Goal: Task Accomplishment & Management: Use online tool/utility

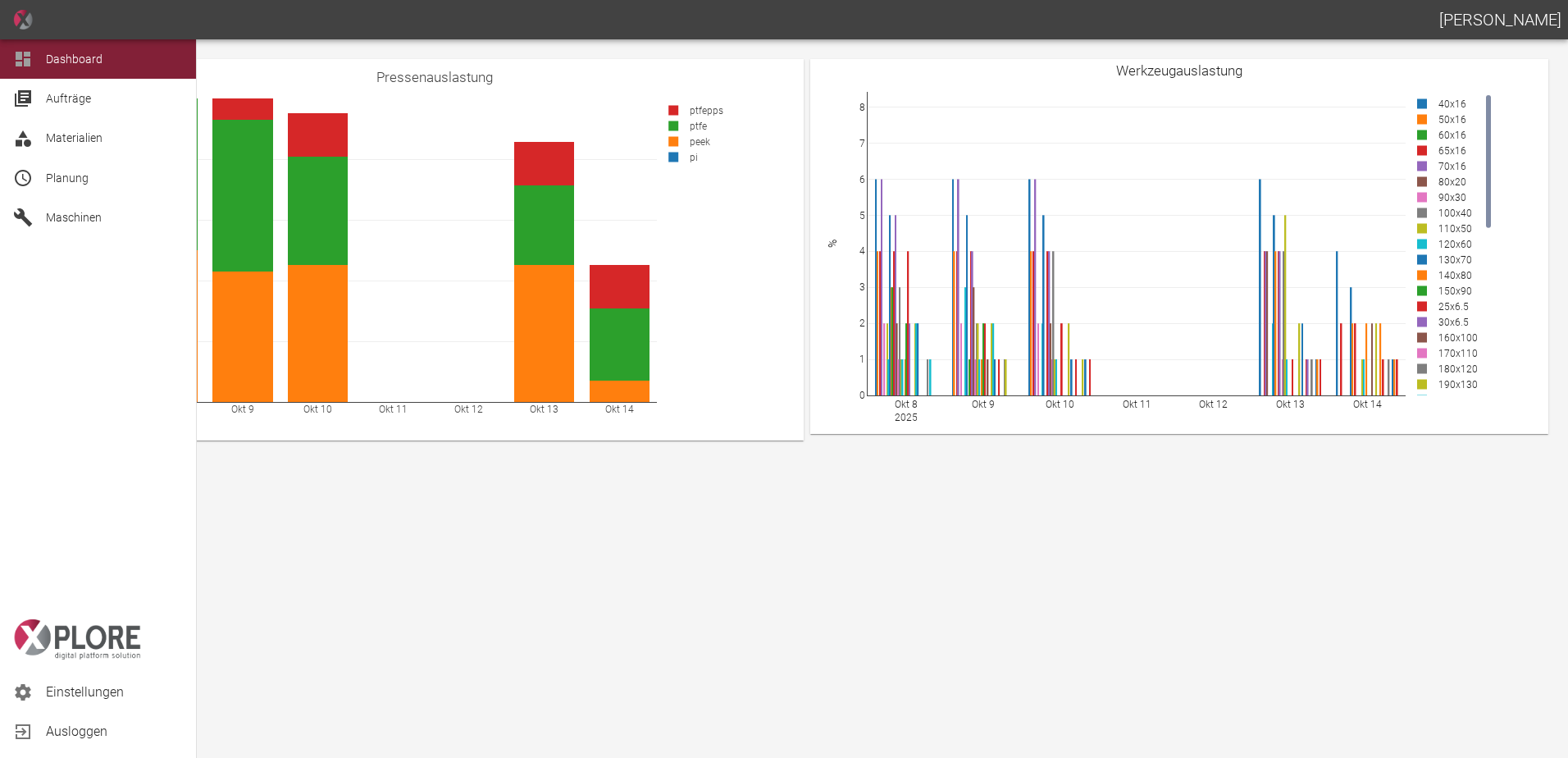
click at [77, 185] on span "Planung" at bounding box center [68, 178] width 43 height 13
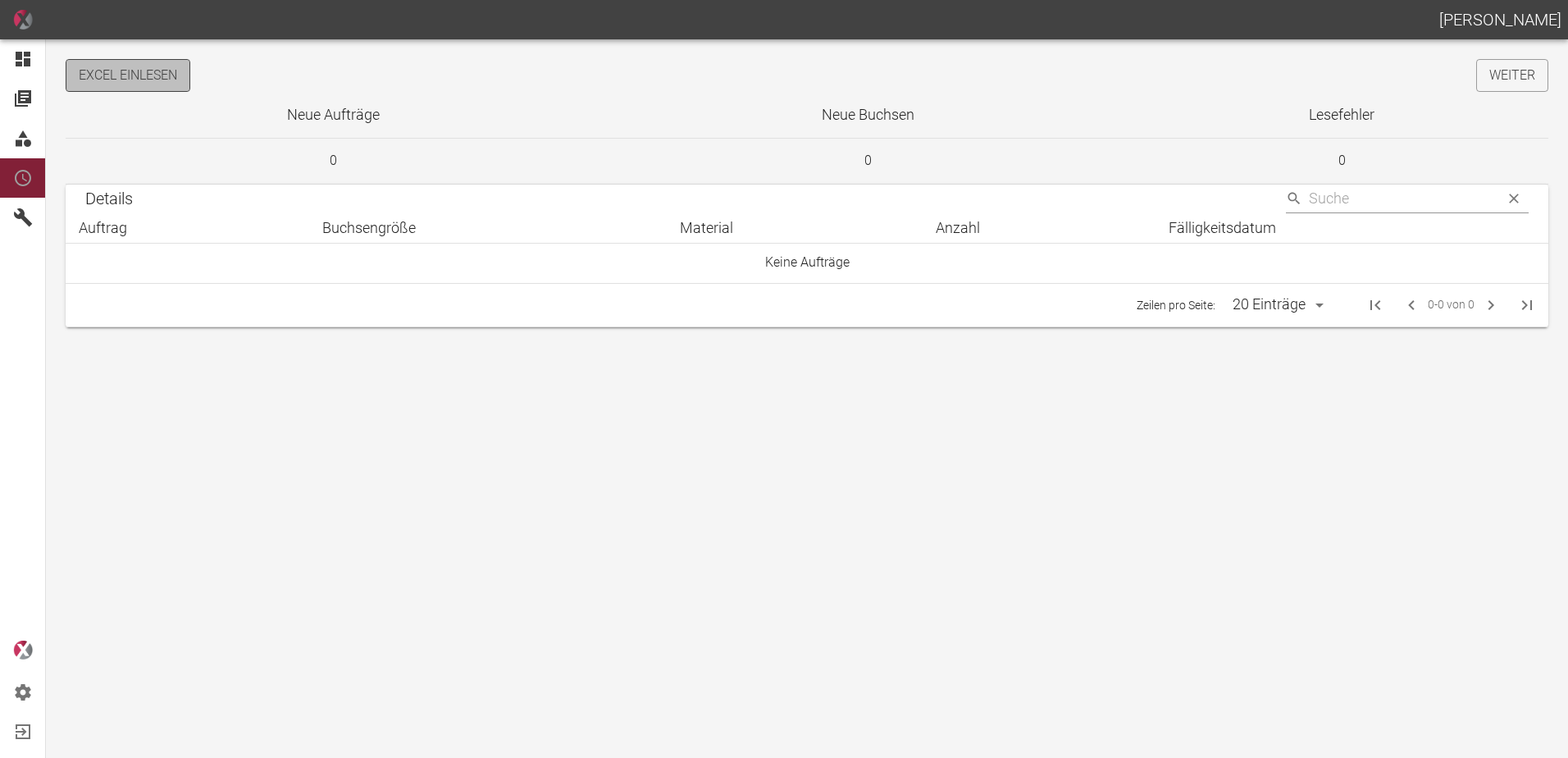
click at [152, 81] on button "Excel einlesen" at bounding box center [128, 75] width 124 height 32
click at [1501, 76] on link "Weiter" at bounding box center [1512, 75] width 72 height 32
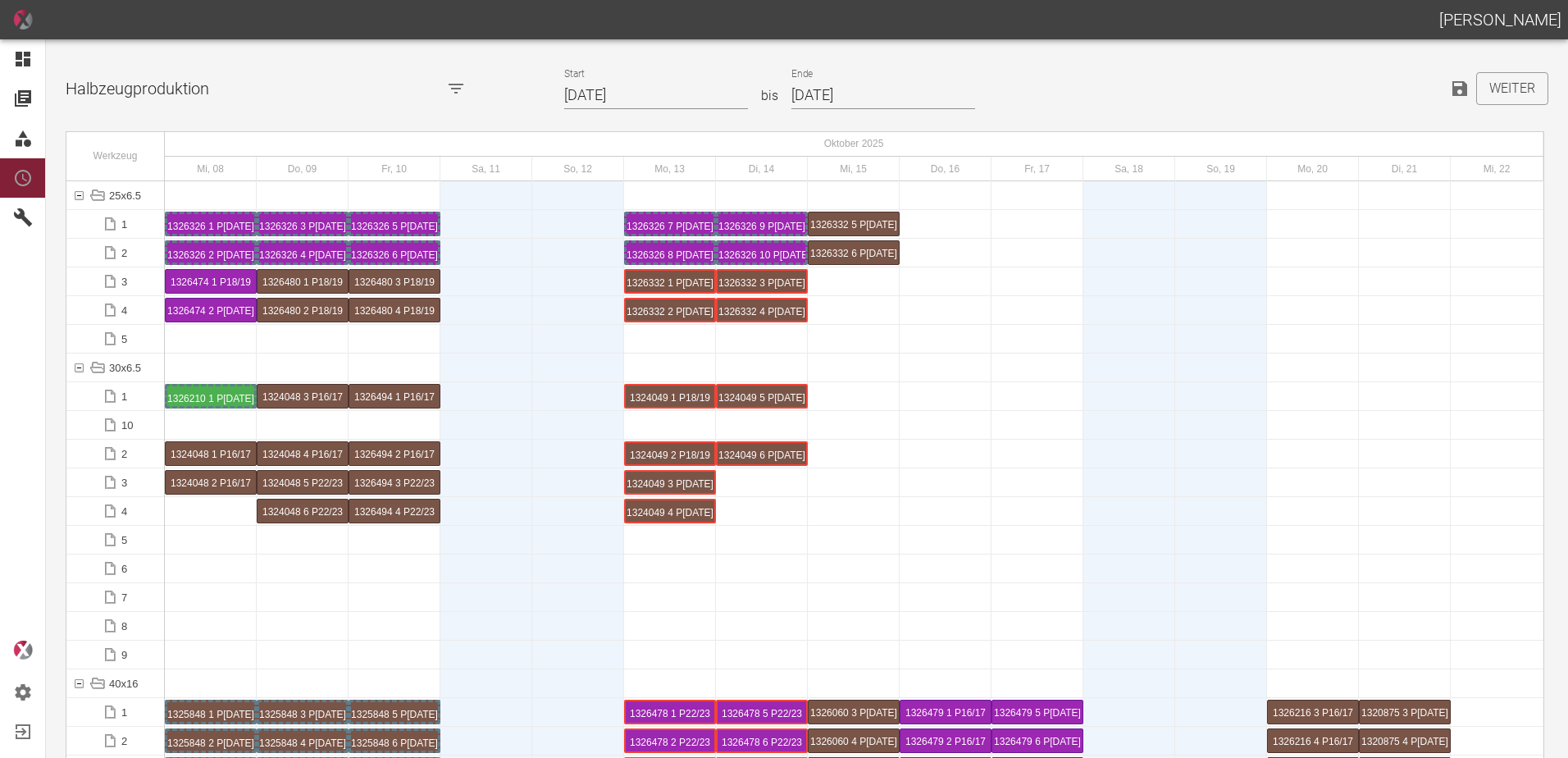
click at [668, 103] on input "[DATE]" at bounding box center [656, 96] width 184 height 29
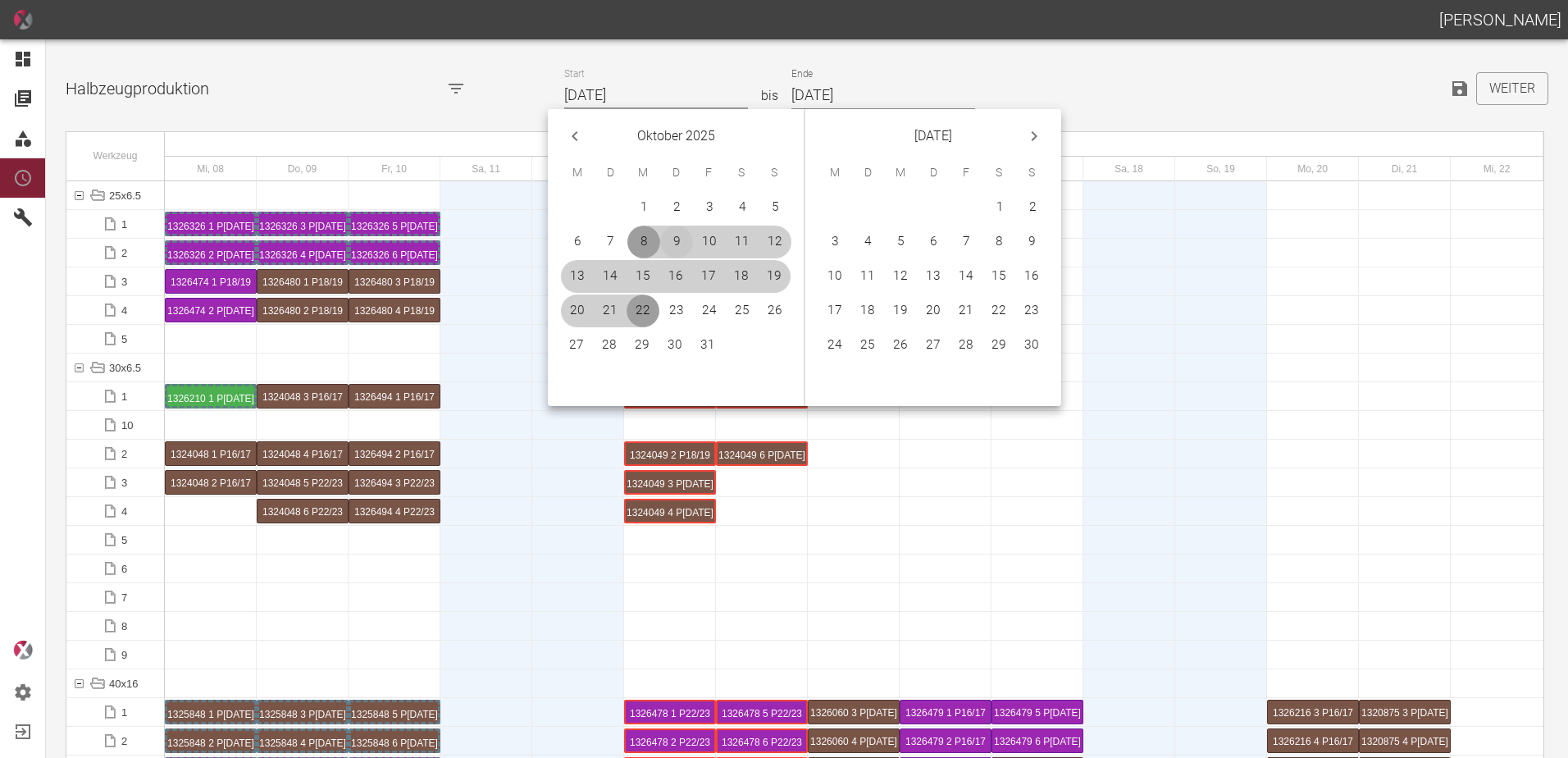
click at [677, 242] on button "9" at bounding box center [676, 241] width 32 height 32
type input "[DATE]"
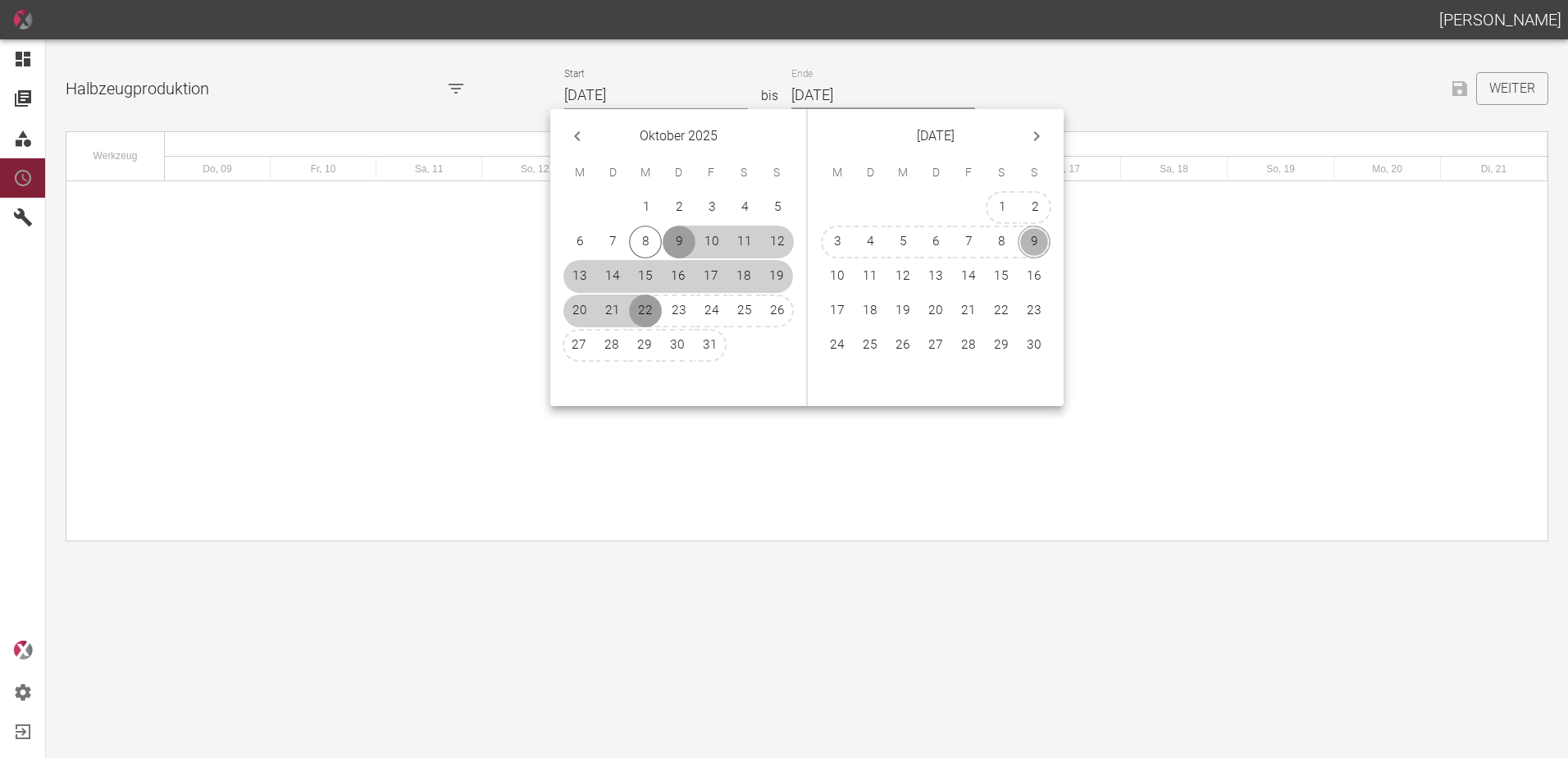
click at [1026, 238] on button "9" at bounding box center [1033, 241] width 32 height 32
type input "[DATE]"
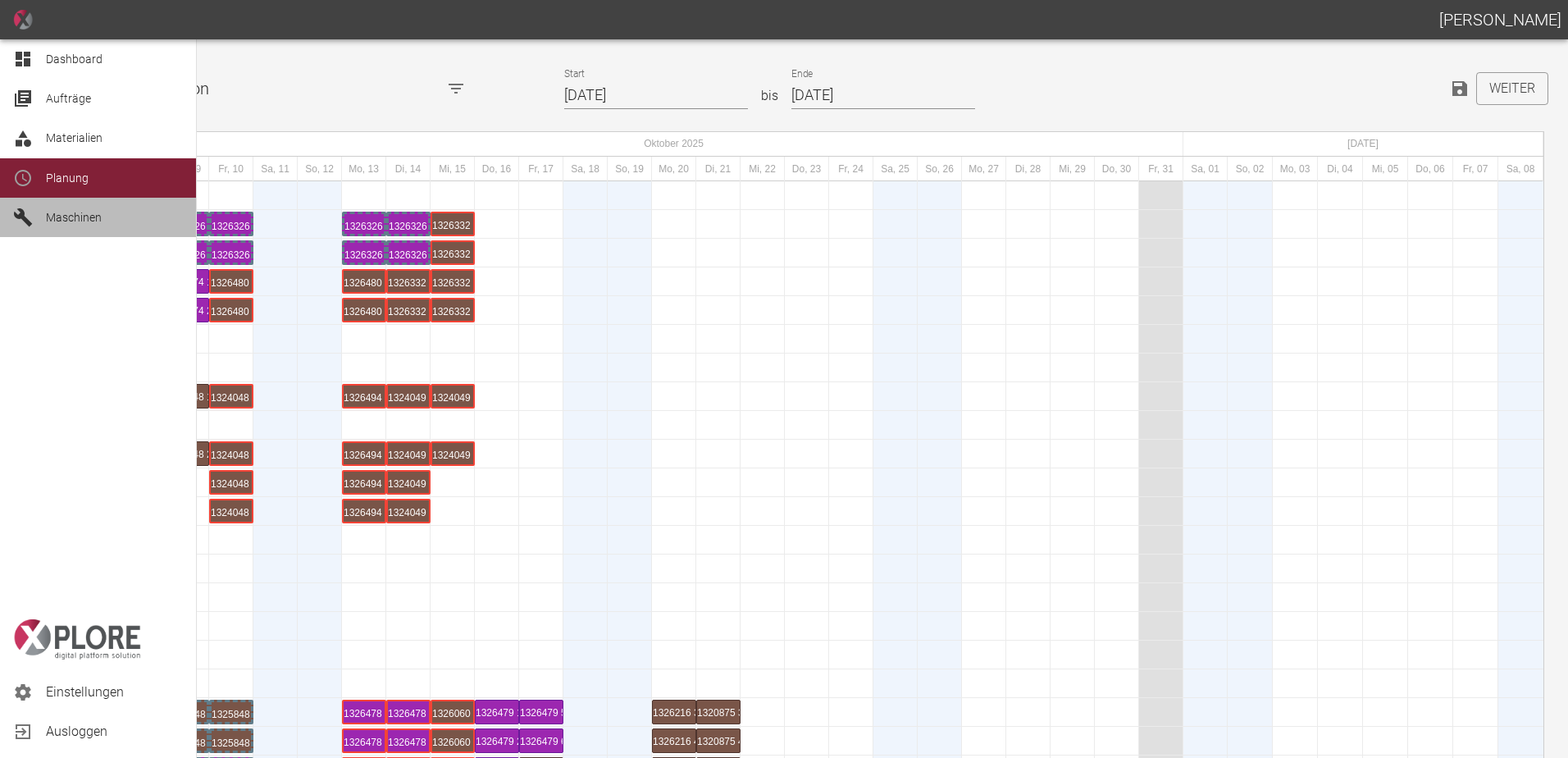
click at [37, 217] on div at bounding box center [25, 217] width 25 height 19
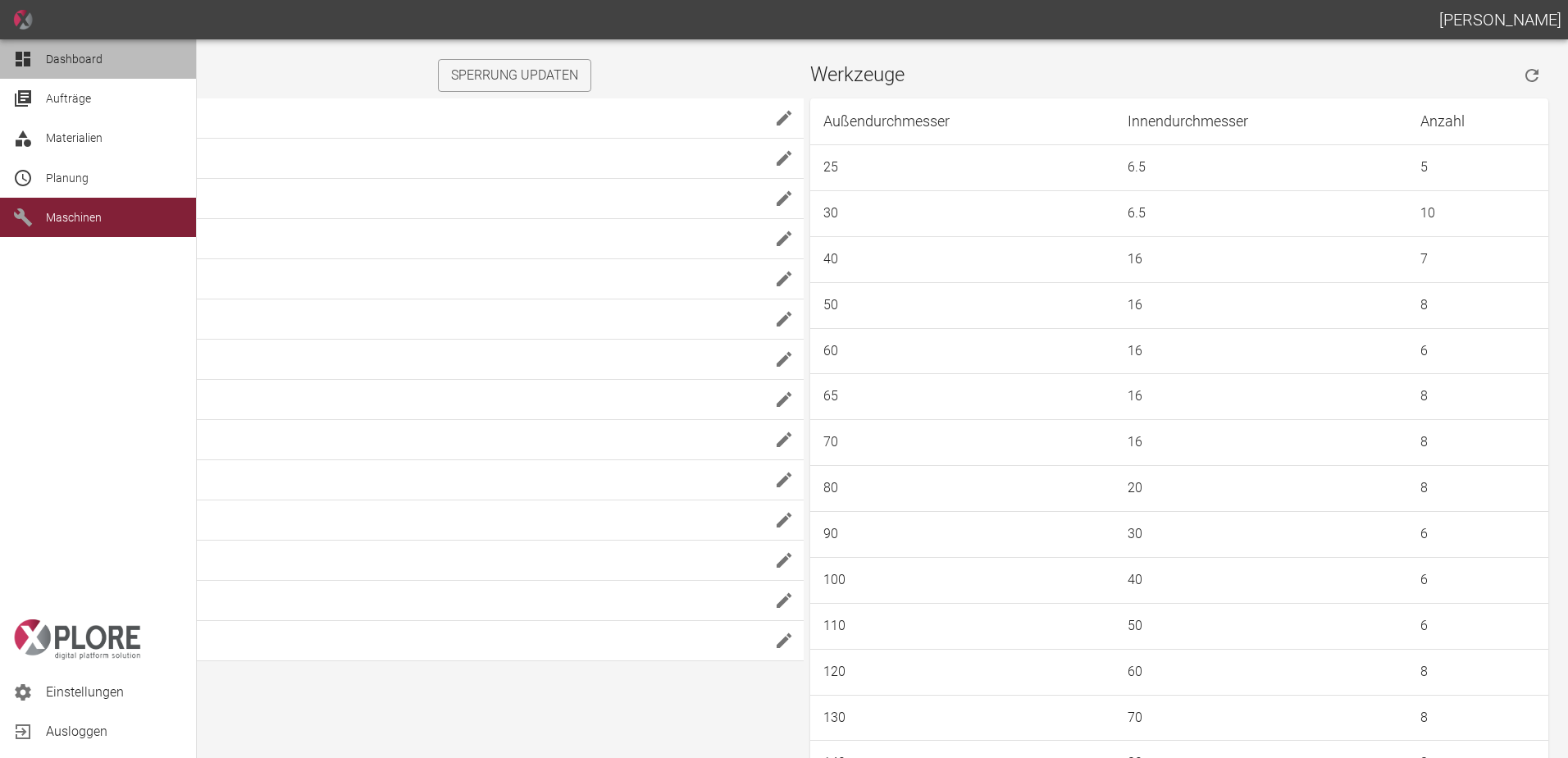
click at [29, 59] on icon at bounding box center [23, 59] width 15 height 15
